Goal: Navigation & Orientation: Find specific page/section

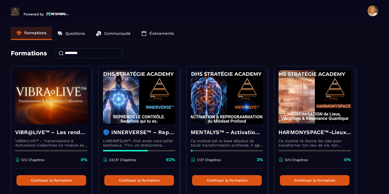
click at [164, 35] on p "Événements" at bounding box center [161, 33] width 25 height 5
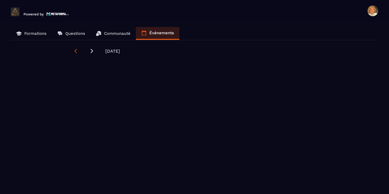
click at [76, 50] on icon at bounding box center [75, 51] width 2 height 4
